Goal: Information Seeking & Learning: Learn about a topic

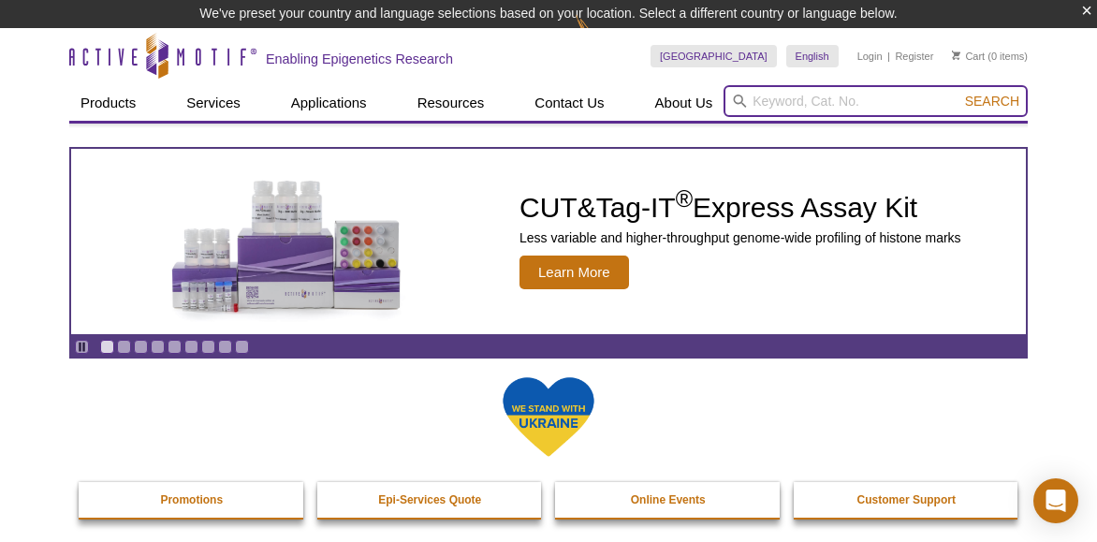
click at [774, 95] on input "search" at bounding box center [875, 101] width 304 height 32
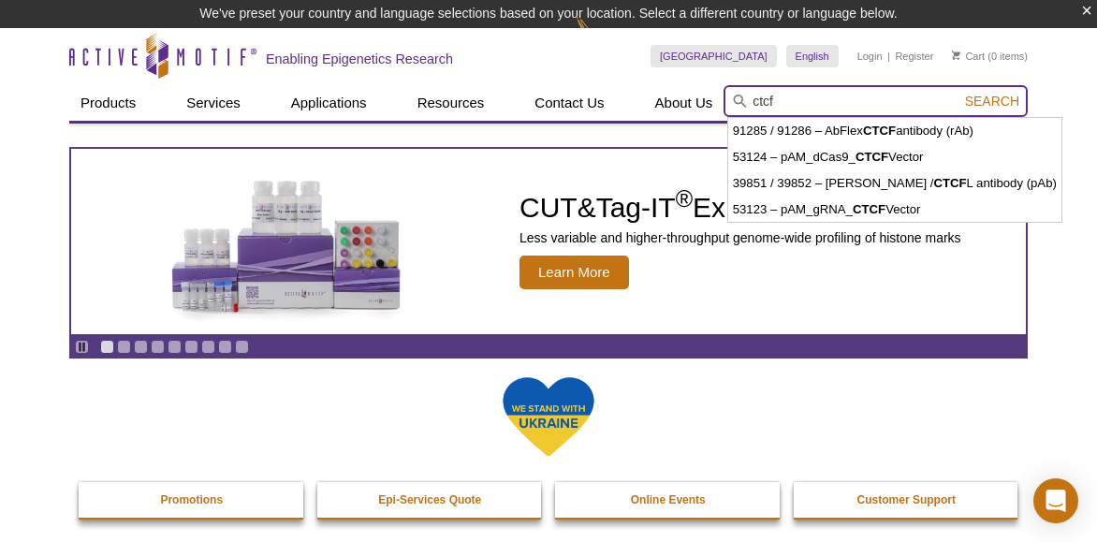
type input "ctcf"
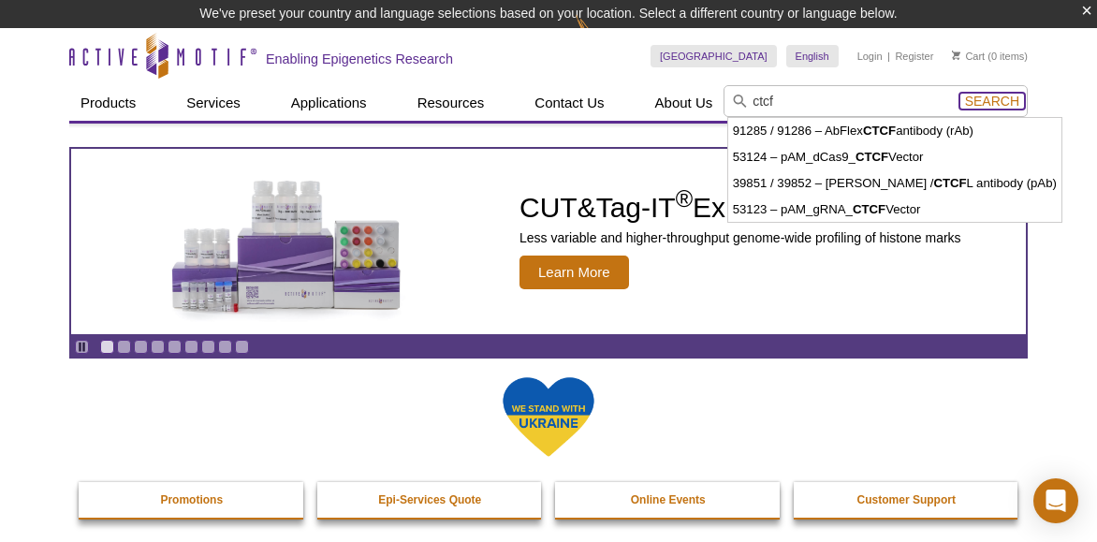
click at [998, 106] on form "ctcf Search" at bounding box center [875, 101] width 304 height 32
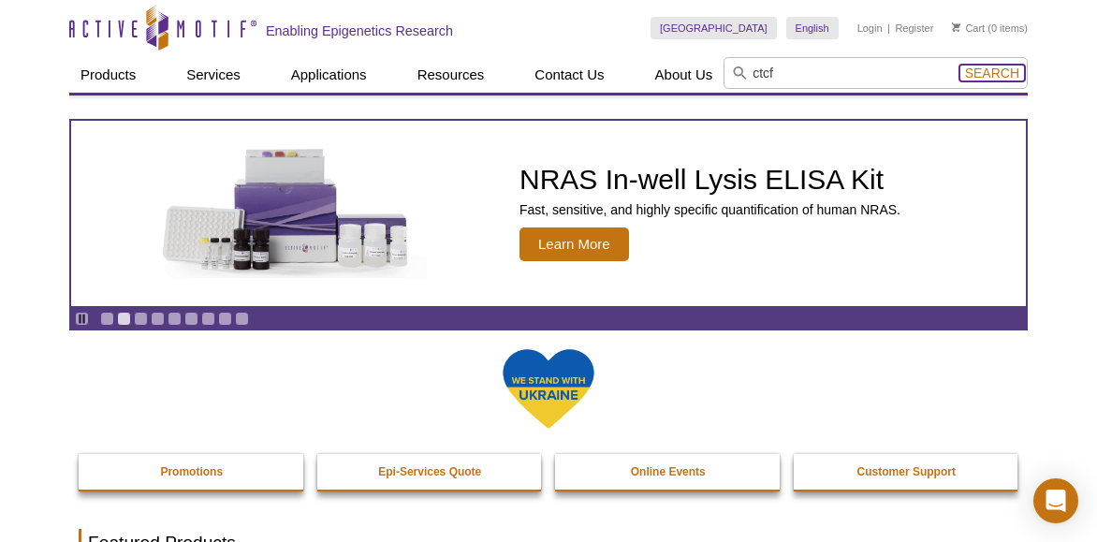
click at [998, 76] on span "Search" at bounding box center [992, 73] width 54 height 15
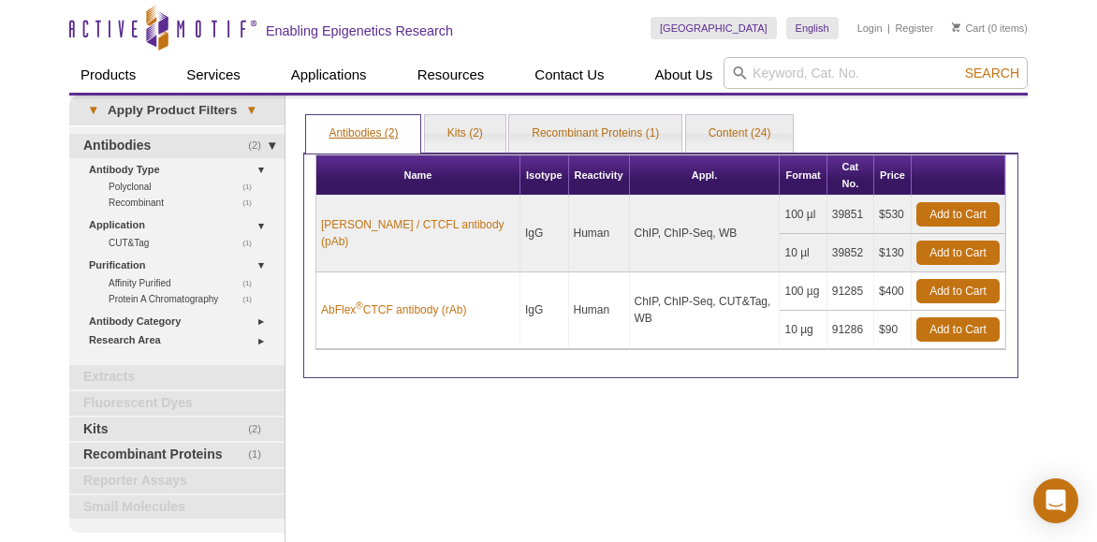
click at [378, 137] on link "Antibodies (2)" at bounding box center [363, 133] width 114 height 37
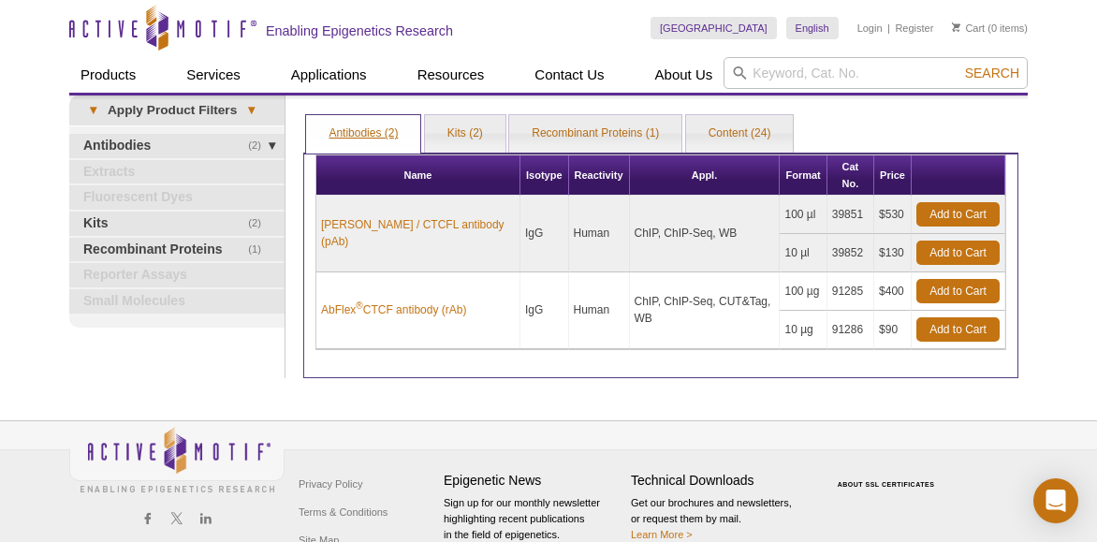
click at [378, 137] on link "Antibodies (2)" at bounding box center [363, 133] width 114 height 37
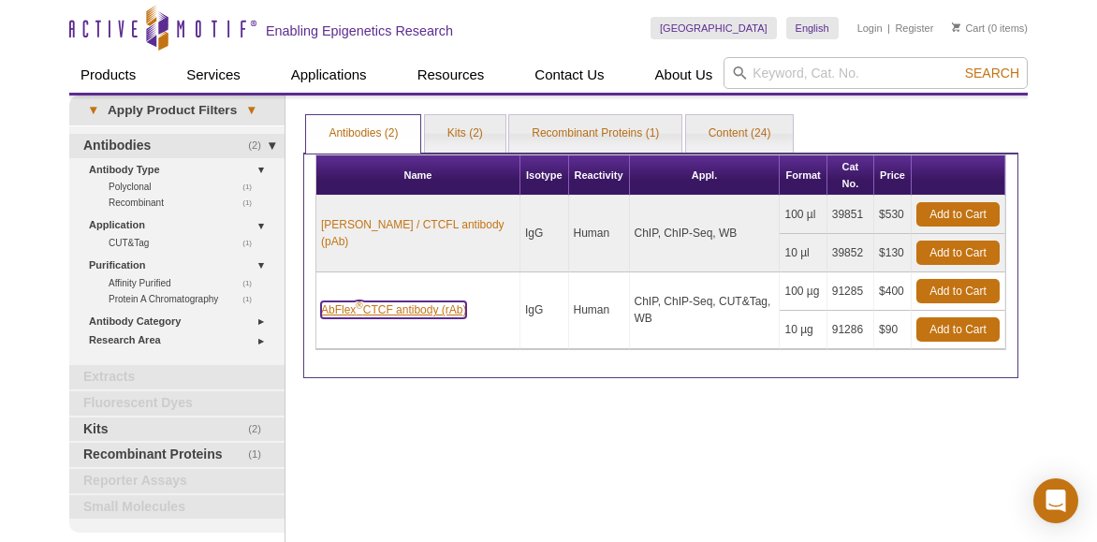
click at [412, 301] on link "AbFlex ® CTCF antibody (rAb)" at bounding box center [393, 309] width 145 height 17
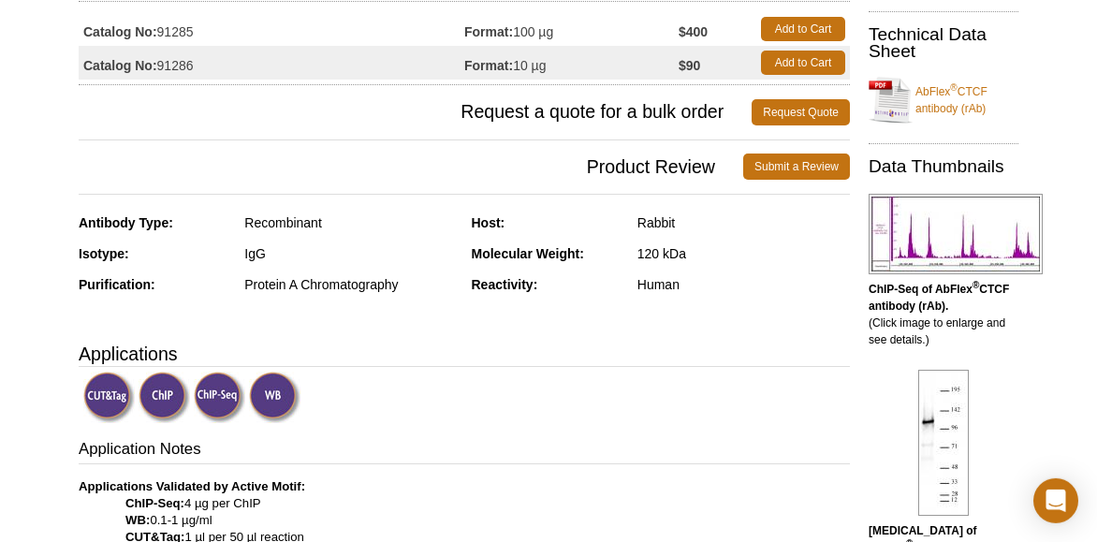
scroll to position [268, 0]
